Goal: Entertainment & Leisure: Consume media (video, audio)

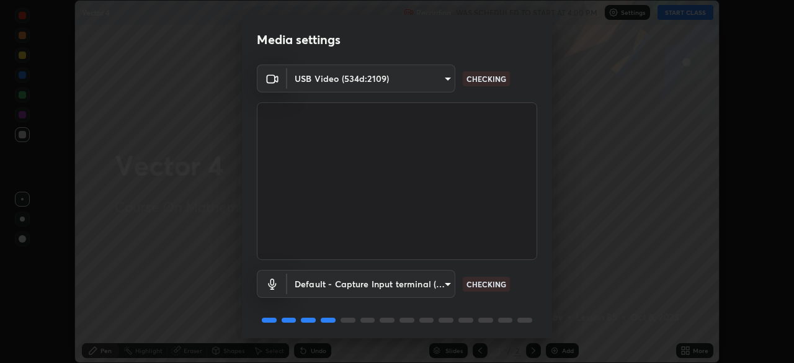
scroll to position [44, 0]
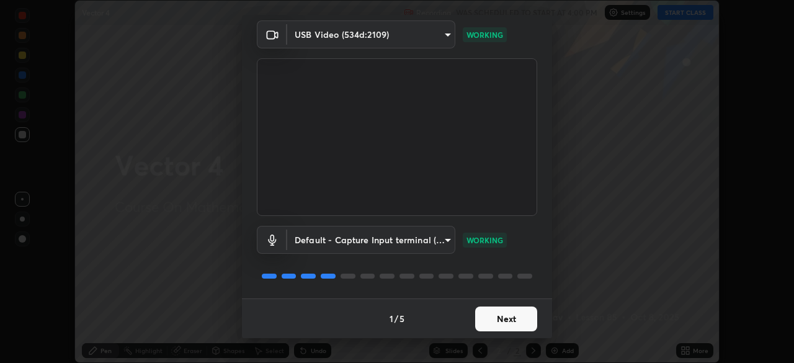
click at [508, 313] on button "Next" at bounding box center [506, 318] width 62 height 25
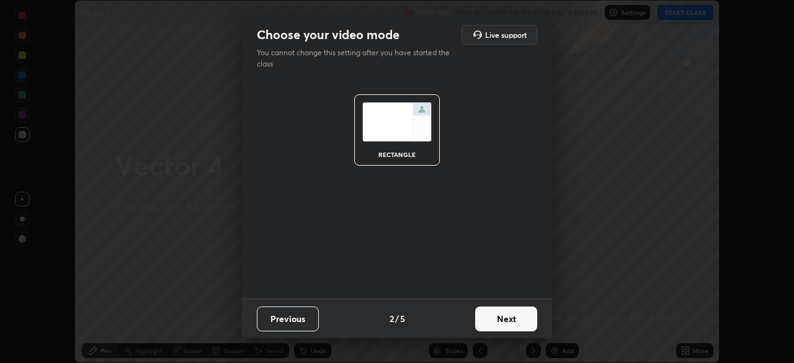
click at [520, 323] on button "Next" at bounding box center [506, 318] width 62 height 25
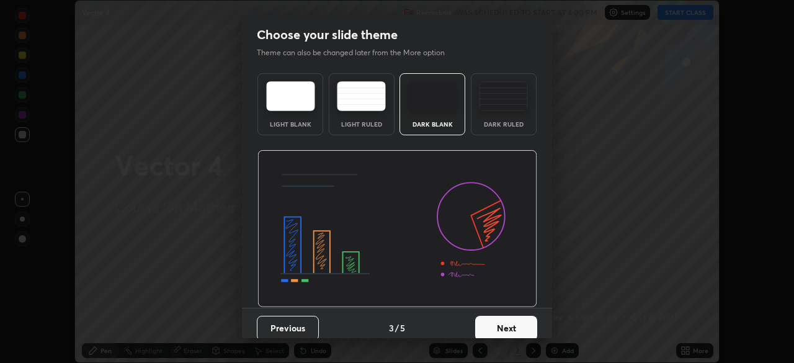
scroll to position [9, 0]
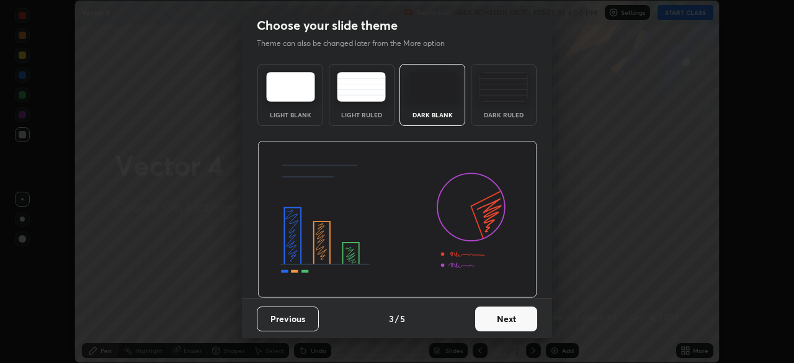
click at [507, 319] on button "Next" at bounding box center [506, 318] width 62 height 25
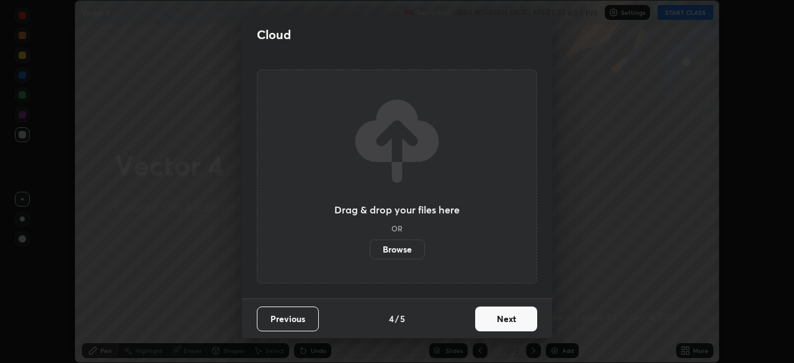
scroll to position [0, 0]
click at [519, 321] on button "Next" at bounding box center [506, 318] width 62 height 25
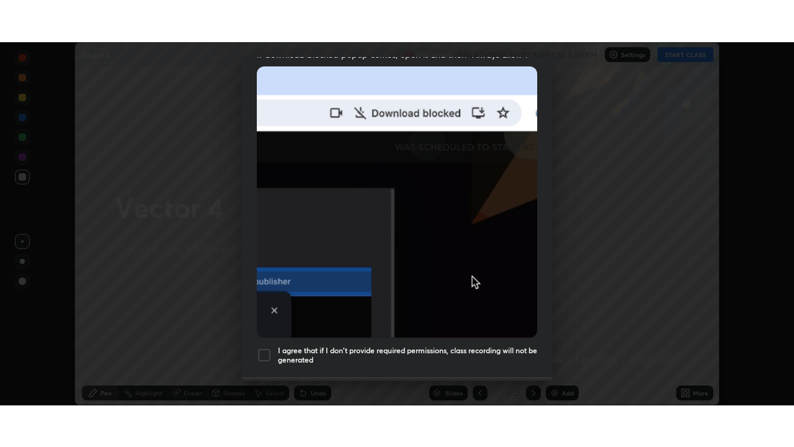
scroll to position [297, 0]
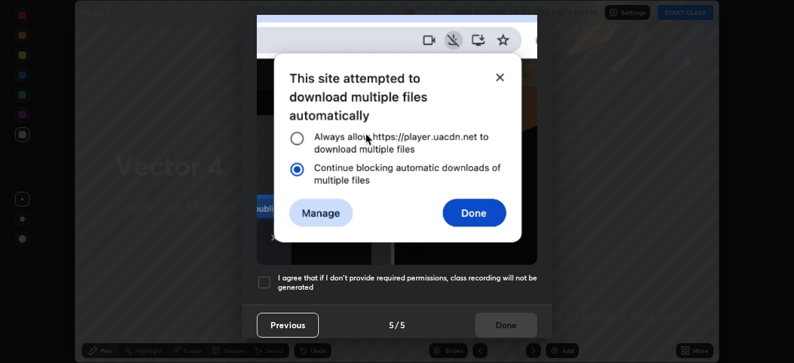
click at [508, 292] on div "Allow "Download multiple files" if prompted: If download blocked popup comes, o…" at bounding box center [397, 43] width 310 height 522
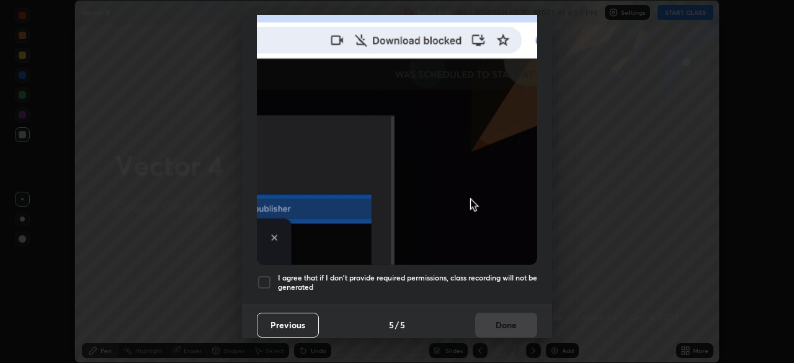
click at [515, 283] on h5 "I agree that if I don't provide required permissions, class recording will not …" at bounding box center [407, 282] width 259 height 19
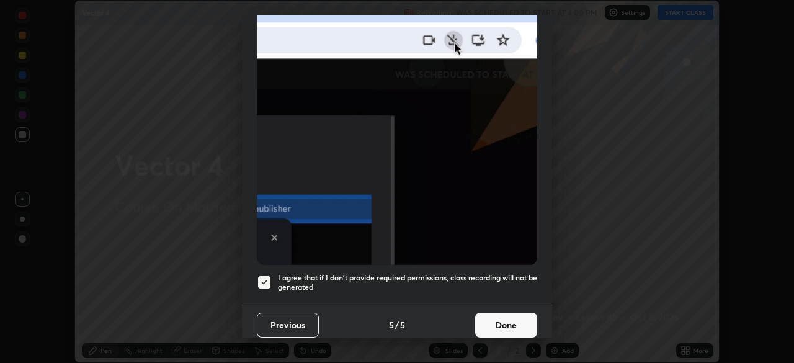
click at [511, 320] on button "Done" at bounding box center [506, 325] width 62 height 25
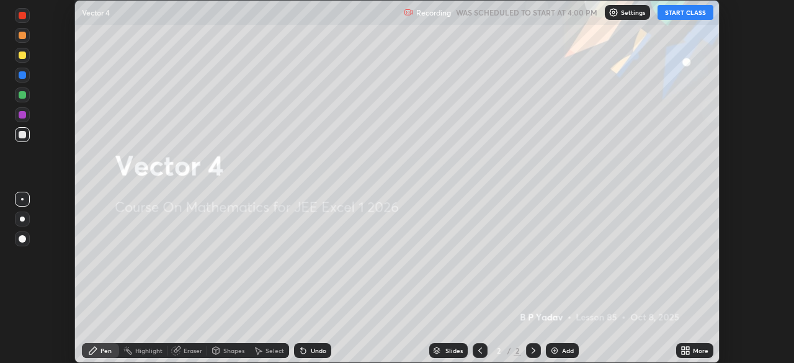
click at [683, 351] on icon at bounding box center [683, 352] width 3 height 3
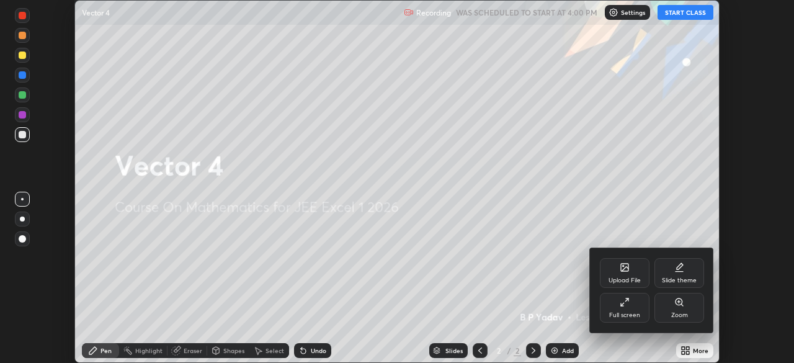
click at [637, 316] on div "Full screen" at bounding box center [624, 315] width 31 height 6
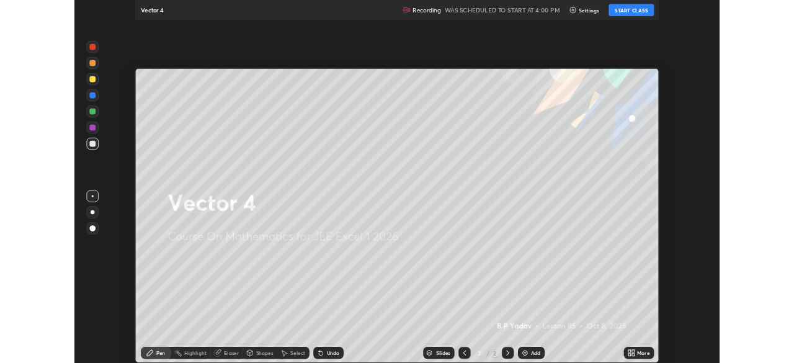
scroll to position [447, 794]
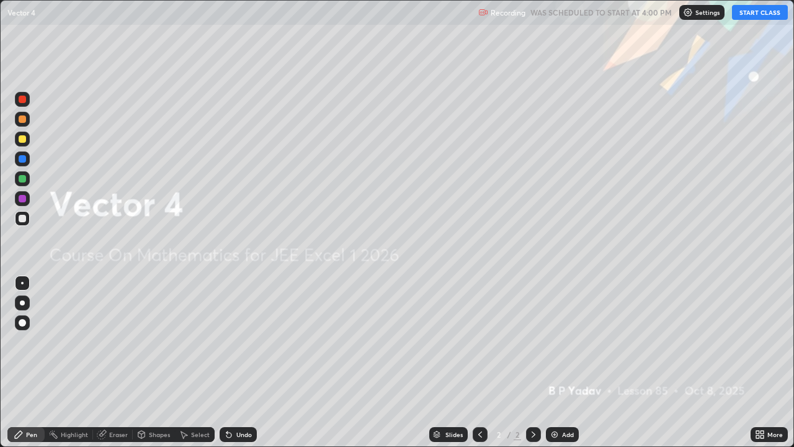
click at [754, 14] on button "START CLASS" at bounding box center [760, 12] width 56 height 15
click at [555, 362] on img at bounding box center [555, 434] width 10 height 10
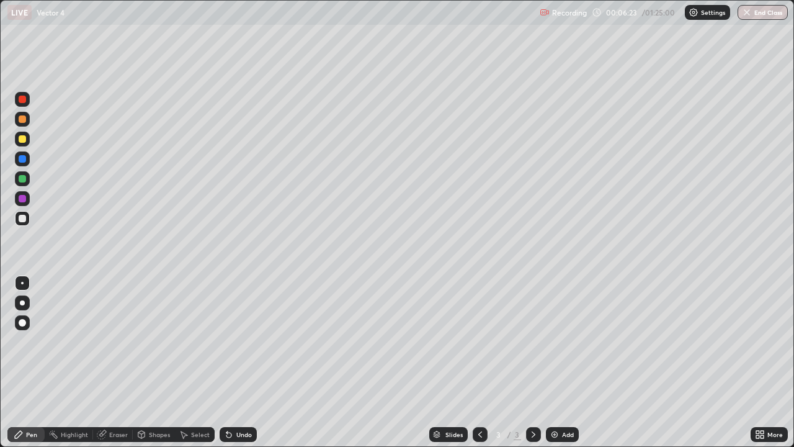
click at [23, 120] on div at bounding box center [22, 118] width 7 height 7
click at [247, 362] on div "Undo" at bounding box center [244, 434] width 16 height 6
click at [20, 218] on div at bounding box center [22, 218] width 7 height 7
click at [553, 362] on img at bounding box center [555, 434] width 10 height 10
click at [22, 120] on div at bounding box center [22, 118] width 7 height 7
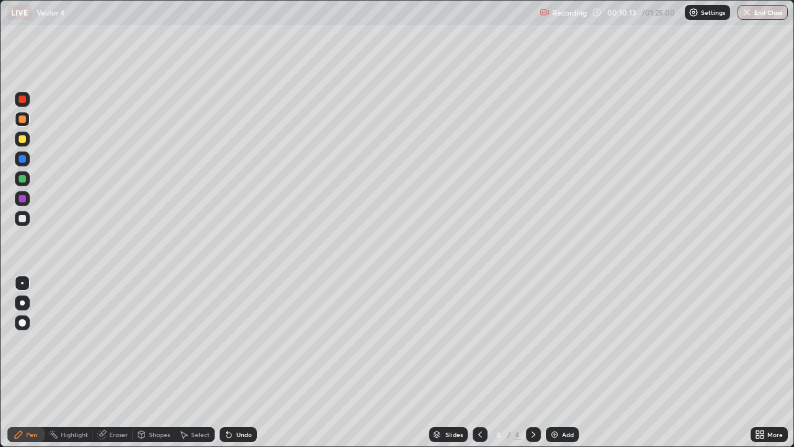
click at [22, 222] on div at bounding box center [22, 218] width 15 height 15
click at [246, 362] on div "Undo" at bounding box center [244, 434] width 16 height 6
click at [247, 362] on div "Undo" at bounding box center [244, 434] width 16 height 6
click at [239, 362] on div "Undo" at bounding box center [244, 434] width 16 height 6
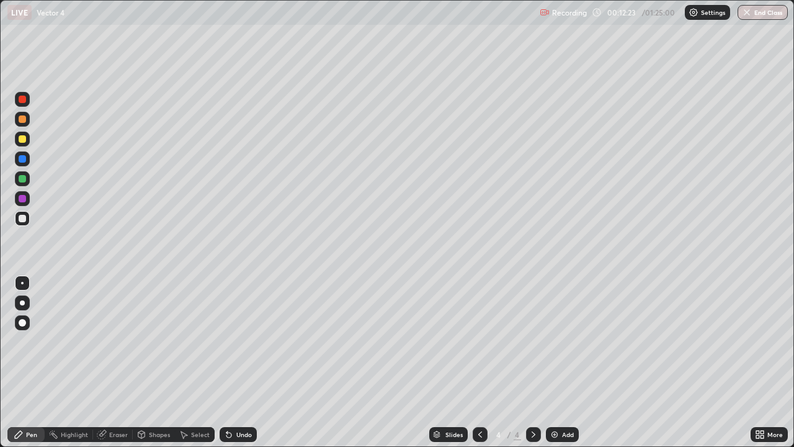
click at [22, 182] on div at bounding box center [22, 178] width 7 height 7
click at [20, 219] on div at bounding box center [22, 218] width 7 height 7
click at [550, 362] on img at bounding box center [555, 434] width 10 height 10
click at [476, 362] on icon at bounding box center [480, 434] width 10 height 10
click at [537, 362] on icon at bounding box center [533, 434] width 10 height 10
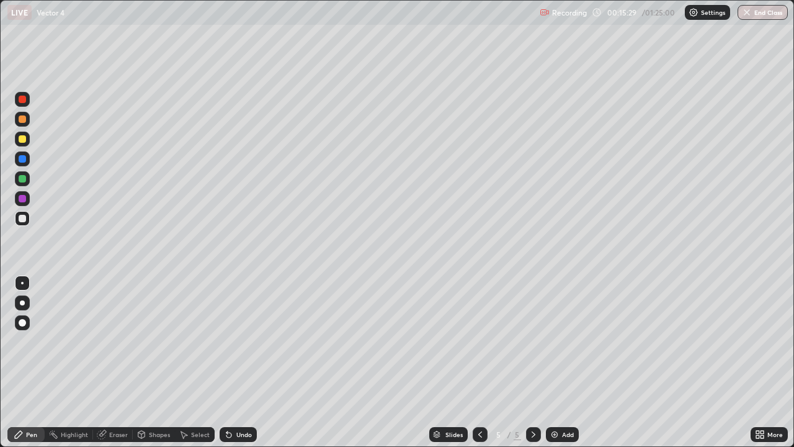
click at [243, 362] on div "Undo" at bounding box center [244, 434] width 16 height 6
click at [24, 181] on div at bounding box center [22, 178] width 7 height 7
click at [117, 362] on div "Eraser" at bounding box center [118, 434] width 19 height 6
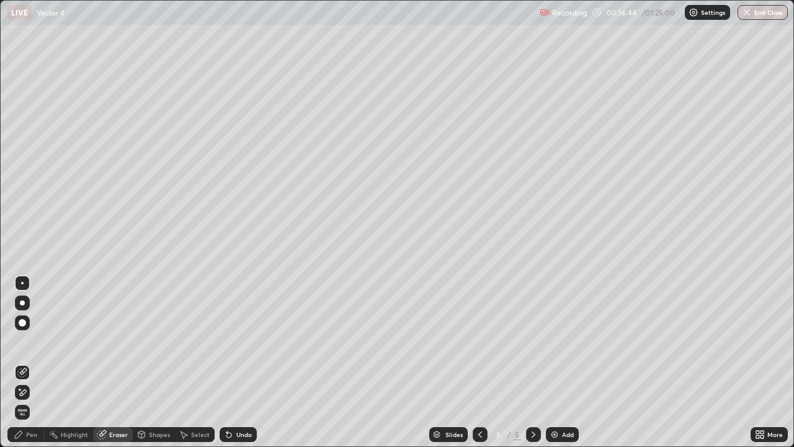
click at [33, 362] on div "Pen" at bounding box center [31, 434] width 11 height 6
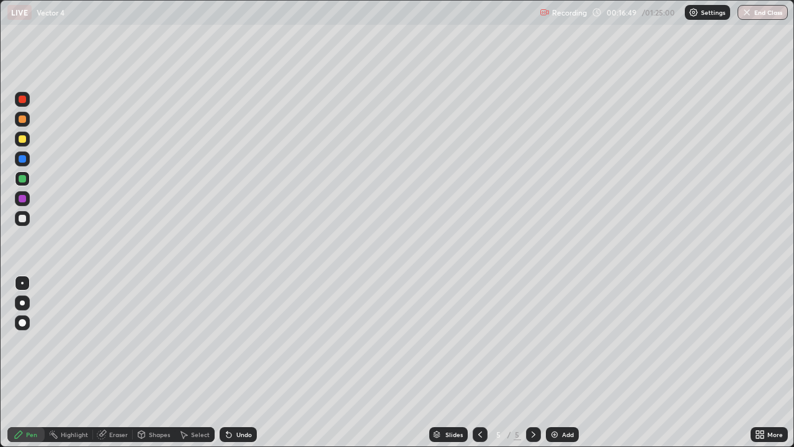
click at [550, 362] on img at bounding box center [555, 434] width 10 height 10
click at [476, 362] on icon at bounding box center [480, 434] width 10 height 10
click at [532, 362] on icon at bounding box center [533, 434] width 10 height 10
click at [24, 221] on div at bounding box center [22, 218] width 7 height 7
click at [551, 362] on img at bounding box center [555, 434] width 10 height 10
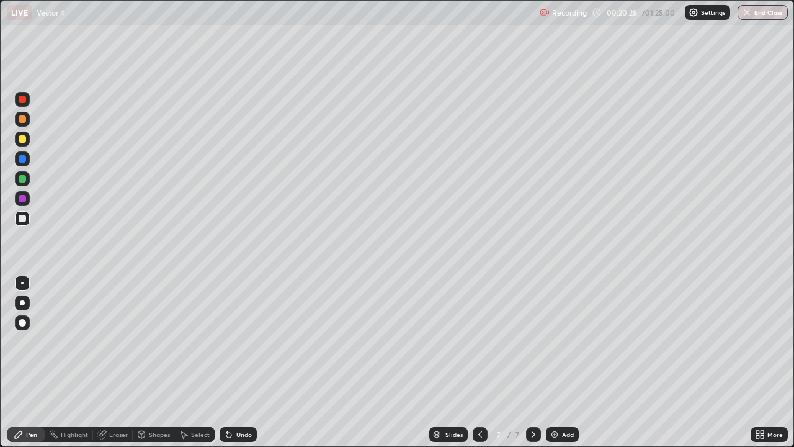
click at [23, 180] on div at bounding box center [22, 178] width 7 height 7
click at [22, 140] on div at bounding box center [22, 138] width 7 height 7
click at [20, 220] on div at bounding box center [22, 218] width 7 height 7
click at [22, 183] on div at bounding box center [22, 178] width 15 height 15
click at [480, 362] on icon at bounding box center [480, 434] width 10 height 10
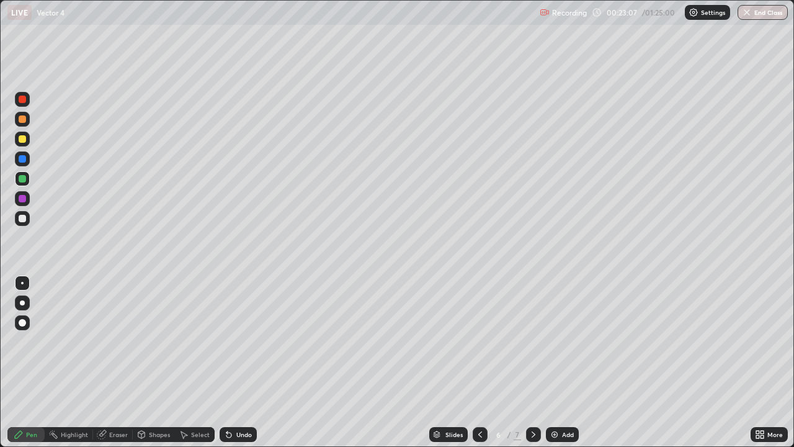
click at [533, 362] on icon at bounding box center [534, 434] width 4 height 6
click at [555, 362] on img at bounding box center [555, 434] width 10 height 10
click at [20, 121] on div at bounding box center [22, 118] width 7 height 7
click at [20, 224] on div at bounding box center [22, 218] width 15 height 15
click at [248, 362] on div "Undo" at bounding box center [244, 434] width 16 height 6
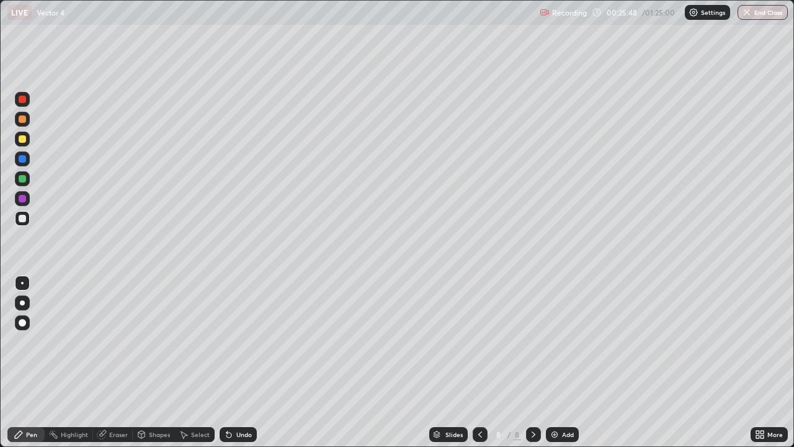
click at [246, 362] on div "Undo" at bounding box center [244, 434] width 16 height 6
click at [242, 362] on div "Undo" at bounding box center [244, 434] width 16 height 6
click at [239, 362] on div "Undo" at bounding box center [238, 434] width 37 height 15
click at [477, 362] on icon at bounding box center [480, 434] width 10 height 10
click at [473, 362] on div at bounding box center [480, 434] width 15 height 15
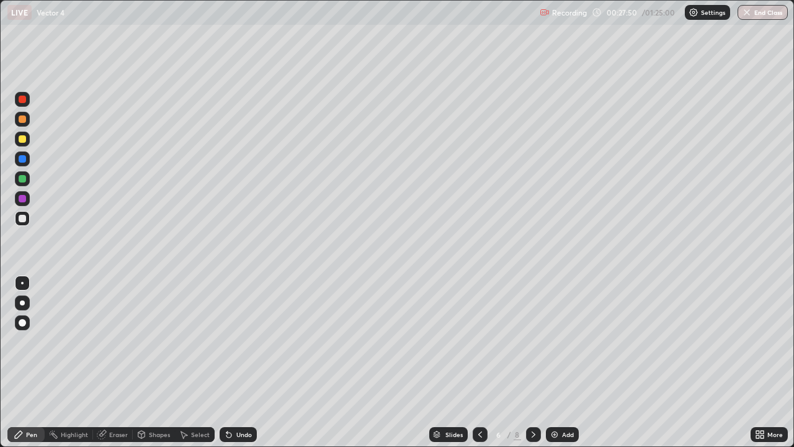
click at [473, 362] on div at bounding box center [480, 434] width 15 height 15
click at [535, 362] on div at bounding box center [533, 434] width 15 height 15
click at [479, 362] on icon at bounding box center [480, 434] width 10 height 10
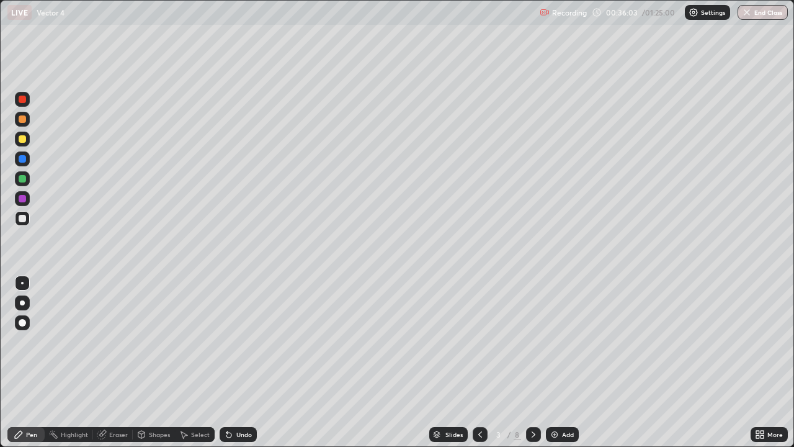
click at [534, 362] on icon at bounding box center [533, 434] width 10 height 10
click at [479, 362] on icon at bounding box center [480, 434] width 10 height 10
click at [533, 362] on icon at bounding box center [534, 434] width 4 height 6
click at [533, 362] on icon at bounding box center [533, 434] width 10 height 10
click at [532, 362] on icon at bounding box center [533, 434] width 10 height 10
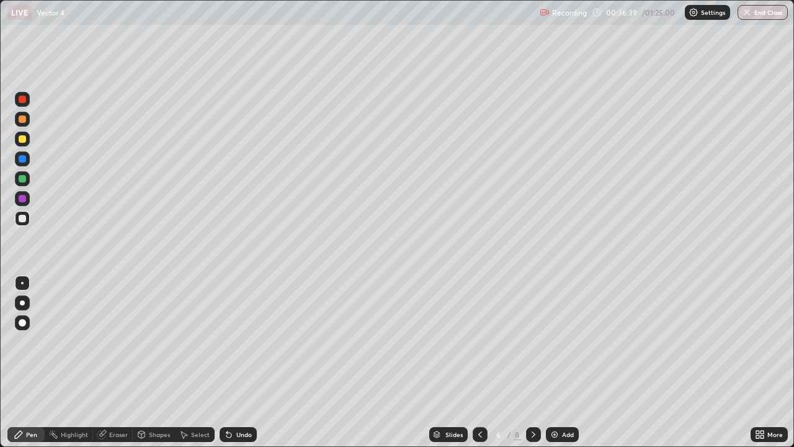
click at [533, 362] on icon at bounding box center [534, 434] width 4 height 6
click at [532, 362] on icon at bounding box center [533, 434] width 10 height 10
click at [478, 362] on icon at bounding box center [480, 434] width 4 height 6
click at [481, 362] on div at bounding box center [480, 434] width 15 height 15
click at [481, 362] on icon at bounding box center [480, 434] width 10 height 10
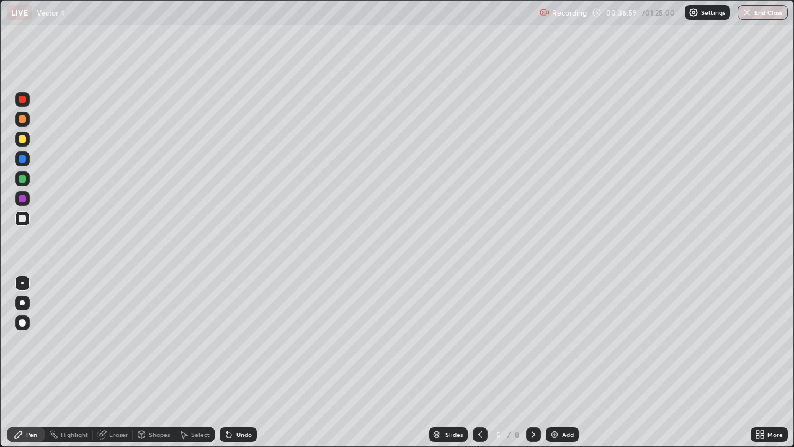
click at [480, 362] on icon at bounding box center [480, 434] width 10 height 10
click at [478, 362] on icon at bounding box center [480, 434] width 10 height 10
click at [530, 362] on div at bounding box center [533, 434] width 15 height 15
click at [532, 362] on icon at bounding box center [533, 434] width 10 height 10
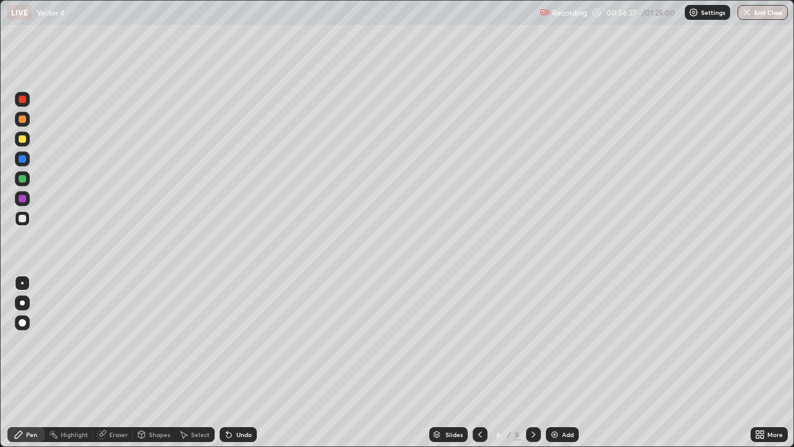
click at [531, 362] on icon at bounding box center [533, 434] width 10 height 10
click at [530, 362] on icon at bounding box center [533, 434] width 10 height 10
click at [24, 182] on div at bounding box center [22, 178] width 7 height 7
click at [477, 362] on icon at bounding box center [480, 434] width 10 height 10
click at [479, 362] on icon at bounding box center [480, 434] width 10 height 10
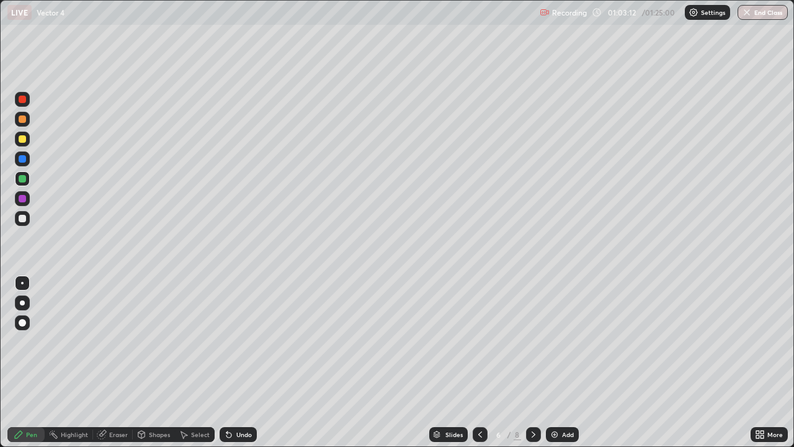
click at [478, 362] on icon at bounding box center [480, 434] width 10 height 10
click at [479, 362] on icon at bounding box center [480, 434] width 10 height 10
click at [532, 362] on icon at bounding box center [533, 434] width 10 height 10
click at [528, 362] on div at bounding box center [533, 434] width 15 height 15
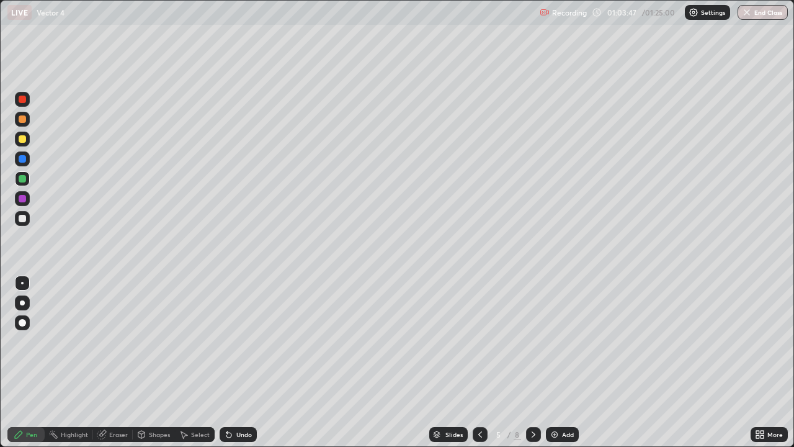
click at [532, 362] on icon at bounding box center [533, 434] width 10 height 10
click at [530, 362] on icon at bounding box center [533, 434] width 10 height 10
click at [526, 362] on div at bounding box center [533, 434] width 15 height 15
click at [479, 362] on icon at bounding box center [480, 434] width 10 height 10
click at [476, 362] on div at bounding box center [480, 434] width 15 height 25
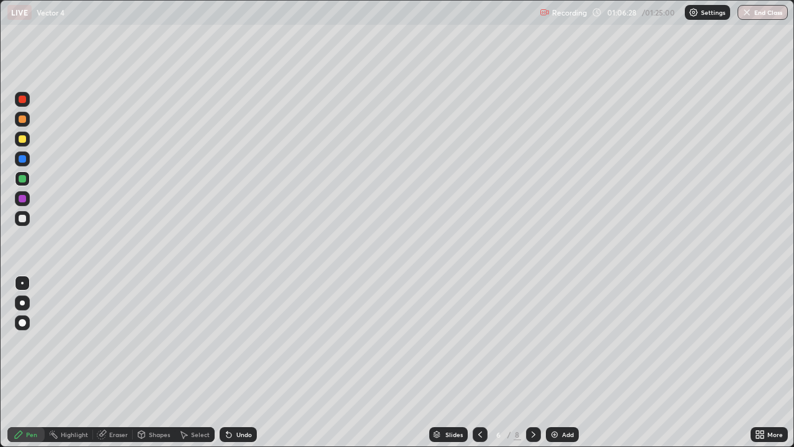
click at [477, 362] on div at bounding box center [480, 434] width 15 height 15
click at [475, 362] on icon at bounding box center [480, 434] width 10 height 10
click at [480, 362] on icon at bounding box center [480, 434] width 4 height 6
click at [22, 217] on div at bounding box center [22, 218] width 7 height 7
click at [528, 362] on icon at bounding box center [533, 434] width 10 height 10
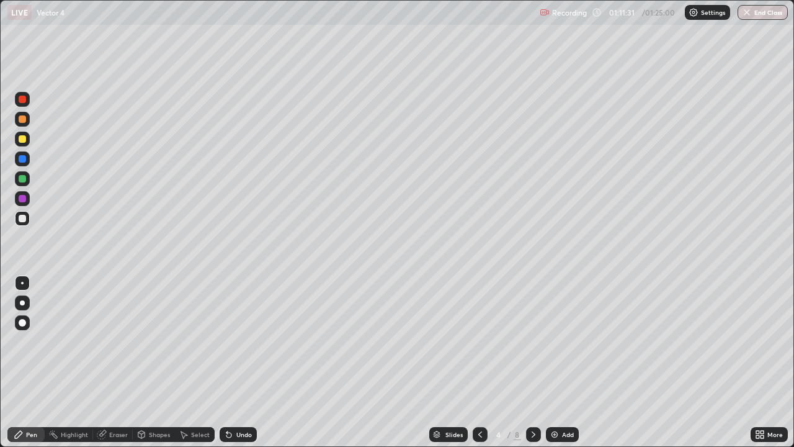
click at [25, 140] on div at bounding box center [22, 138] width 7 height 7
click at [21, 121] on div at bounding box center [22, 118] width 7 height 7
click at [530, 362] on icon at bounding box center [533, 434] width 10 height 10
click at [527, 362] on div at bounding box center [533, 434] width 15 height 15
click at [528, 362] on div at bounding box center [533, 434] width 15 height 25
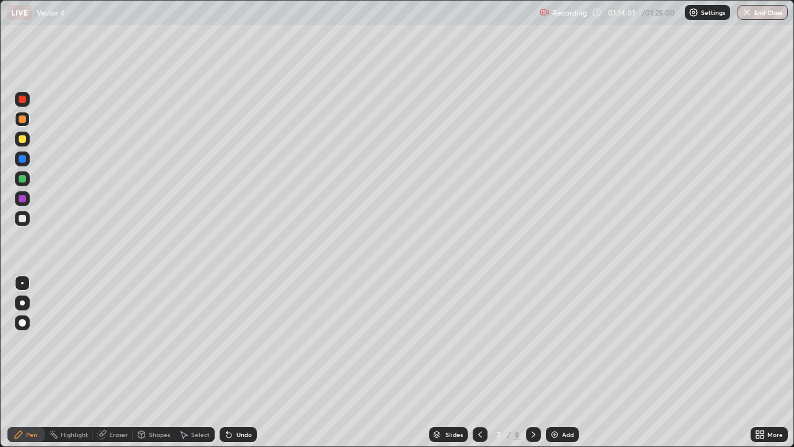
click at [532, 362] on icon at bounding box center [533, 434] width 10 height 10
click at [764, 14] on button "End Class" at bounding box center [763, 12] width 49 height 15
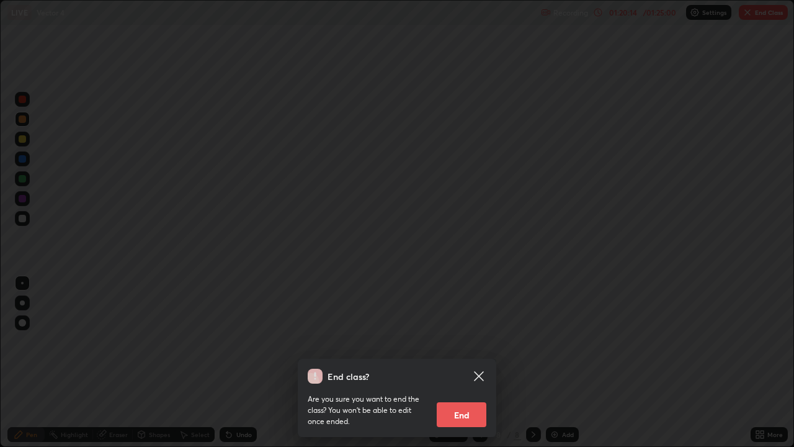
click at [467, 362] on button "End" at bounding box center [462, 414] width 50 height 25
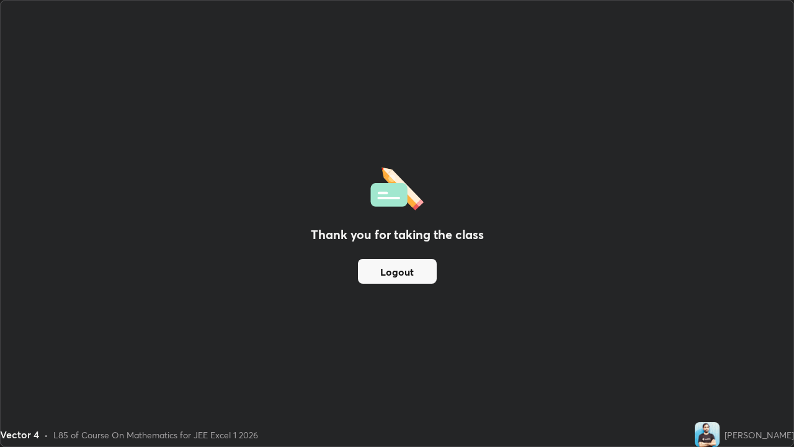
click at [410, 272] on button "Logout" at bounding box center [397, 271] width 79 height 25
click at [405, 271] on button "Logout" at bounding box center [397, 271] width 79 height 25
click at [403, 274] on button "Logout" at bounding box center [397, 271] width 79 height 25
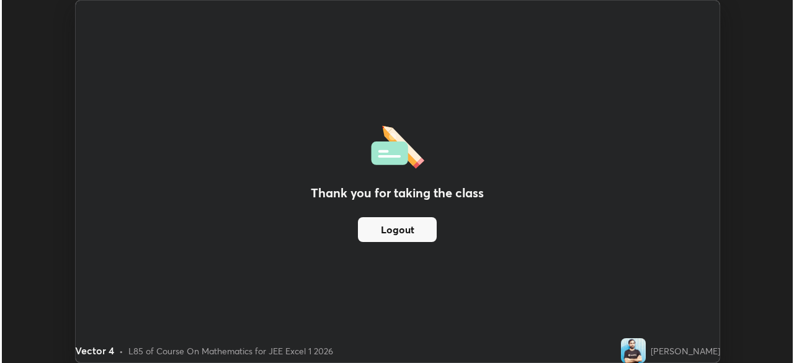
scroll to position [363, 794]
